Goal: Book appointment/travel/reservation

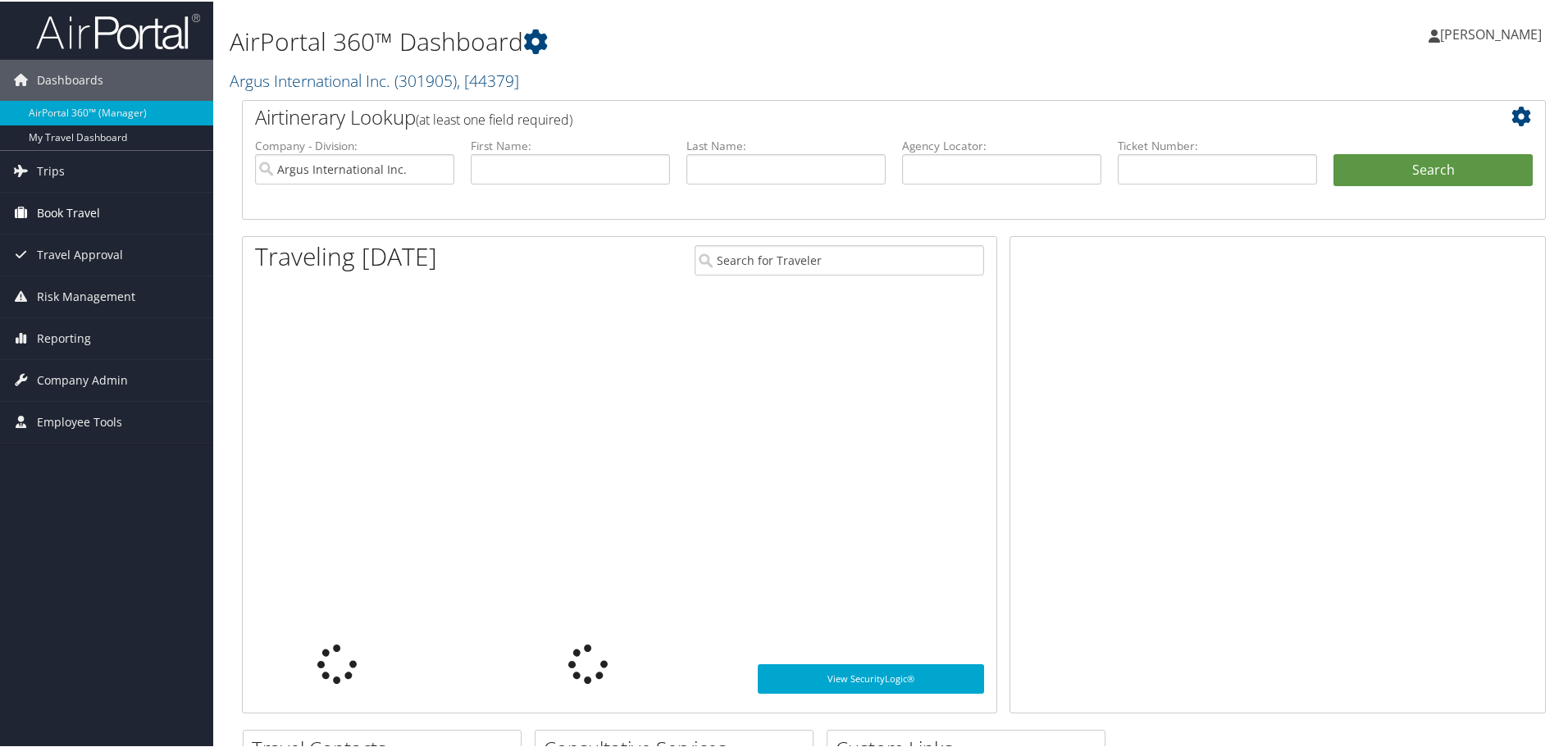
click at [87, 218] on span "Book Travel" at bounding box center [69, 212] width 63 height 41
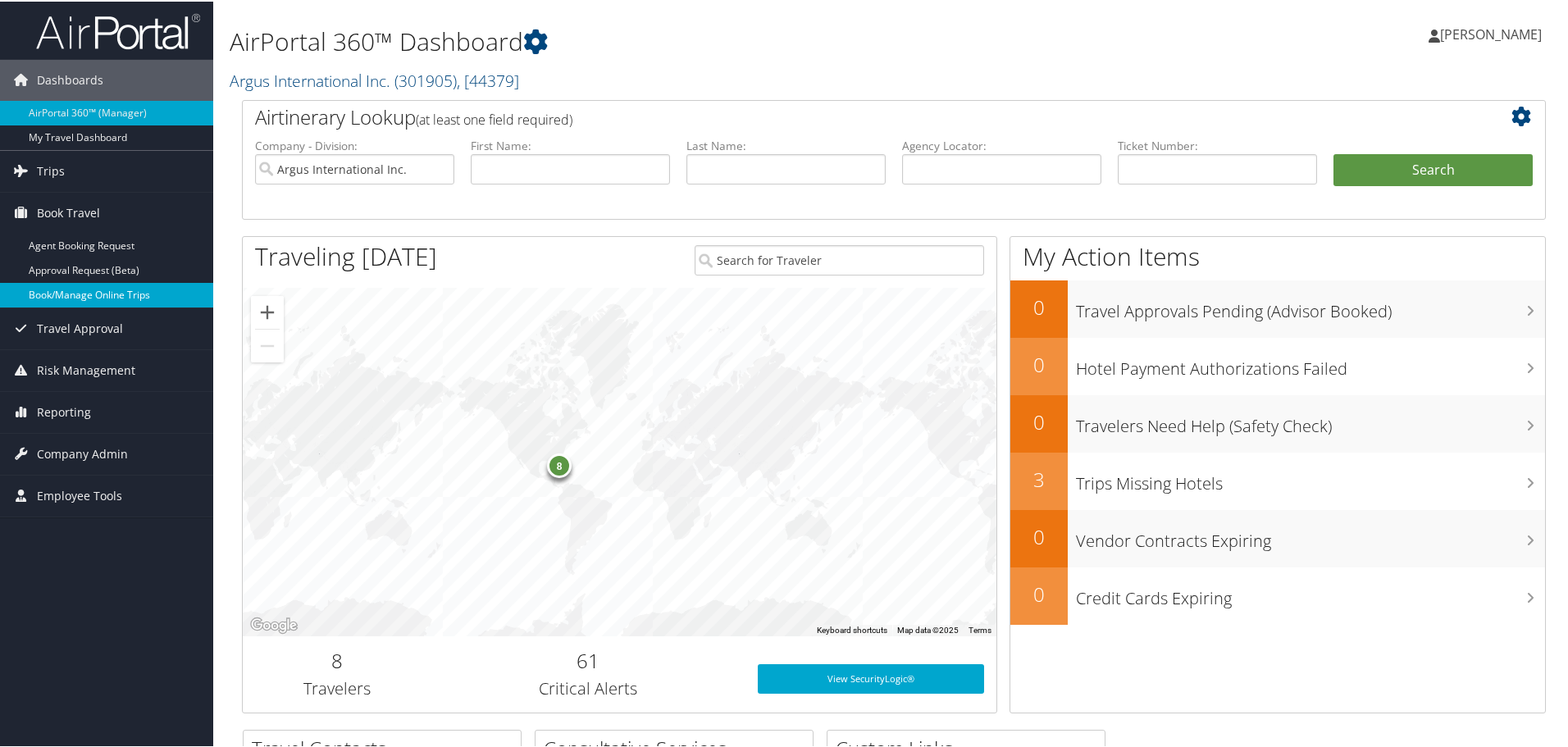
click at [90, 297] on link "Book/Manage Online Trips" at bounding box center [106, 294] width 214 height 25
